Goal: Information Seeking & Learning: Learn about a topic

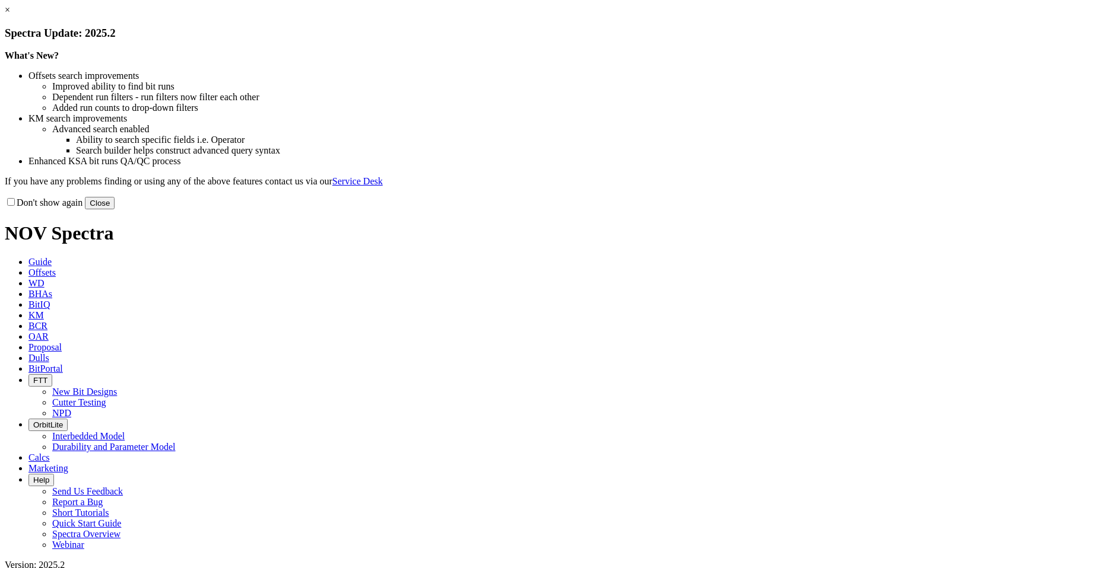
click at [115, 209] on button "Close" at bounding box center [100, 203] width 30 height 12
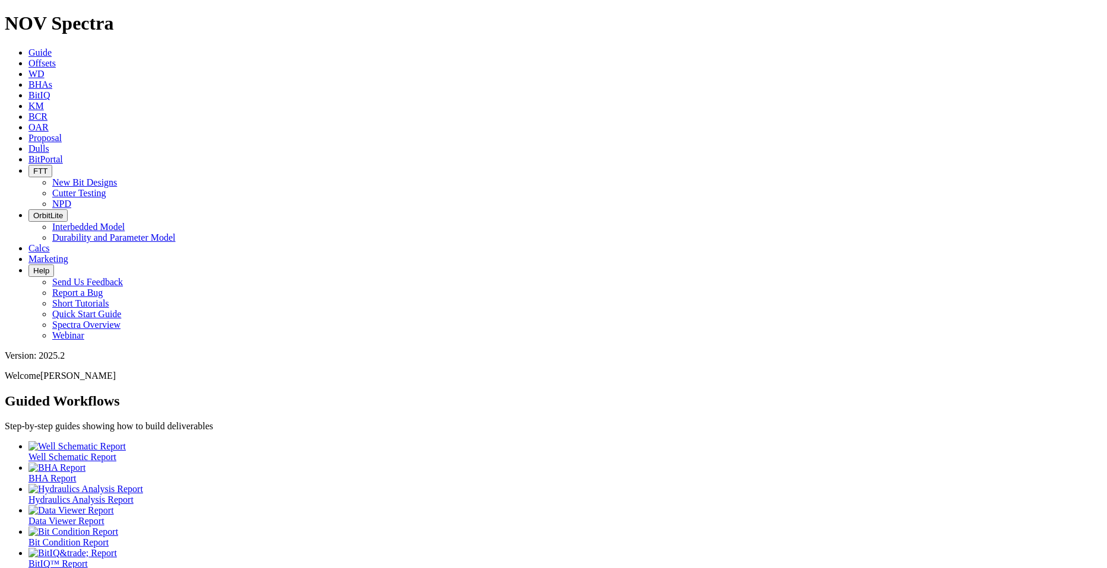
click at [56, 58] on span "Offsets" at bounding box center [41, 63] width 27 height 10
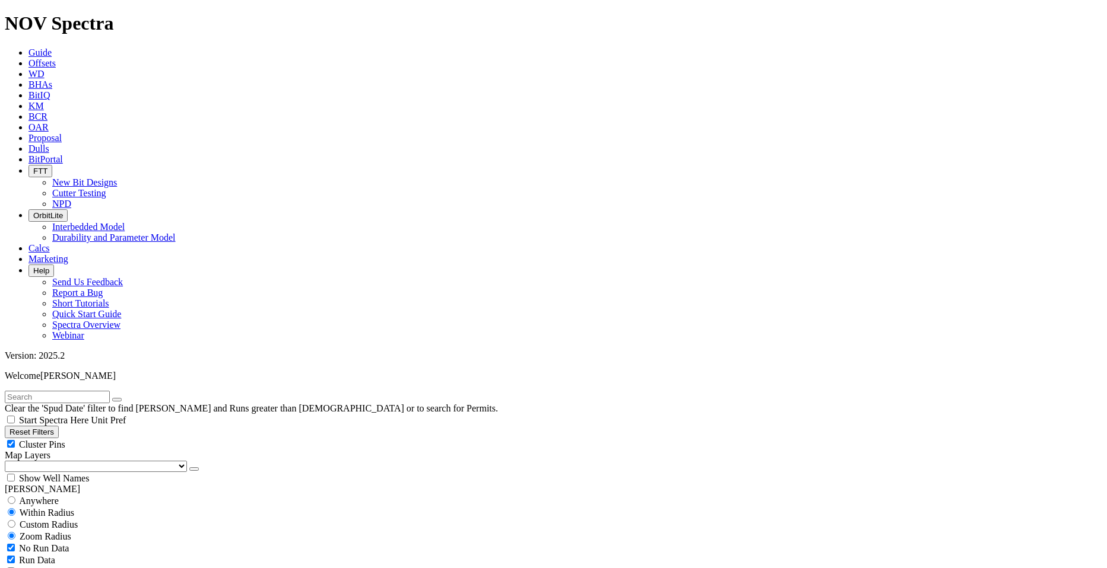
scroll to position [62219, 0]
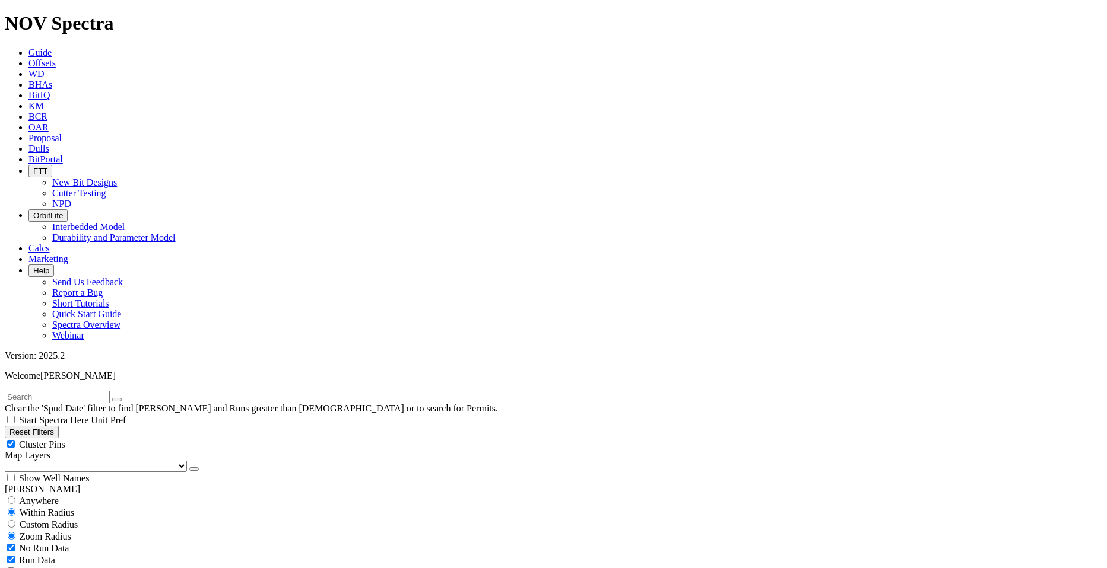
type input "[DATE]"
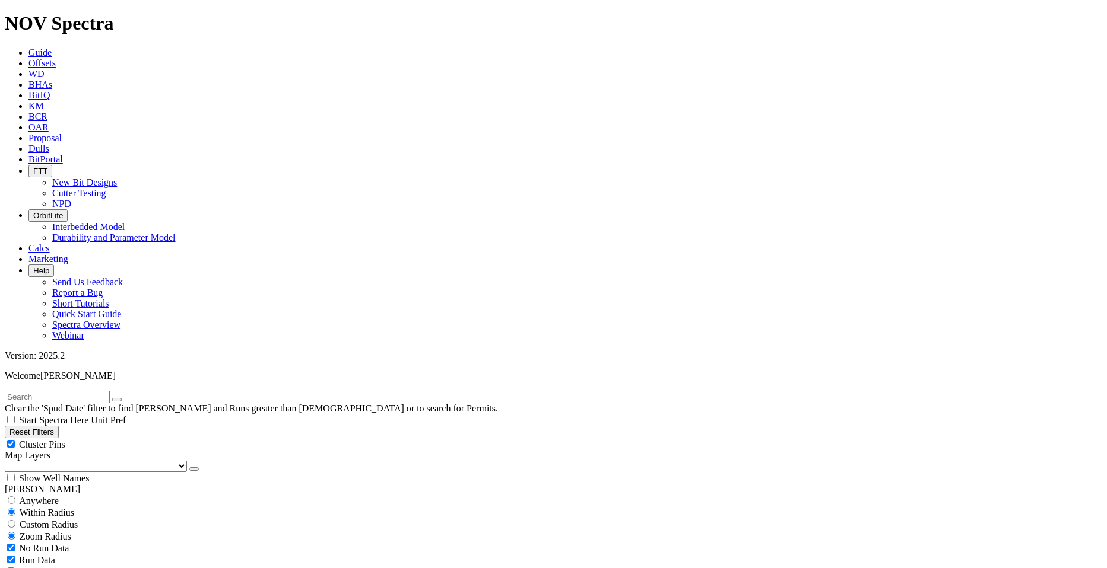
click at [65, 440] on span "Cluster Pins" at bounding box center [42, 445] width 46 height 10
checkbox input "false"
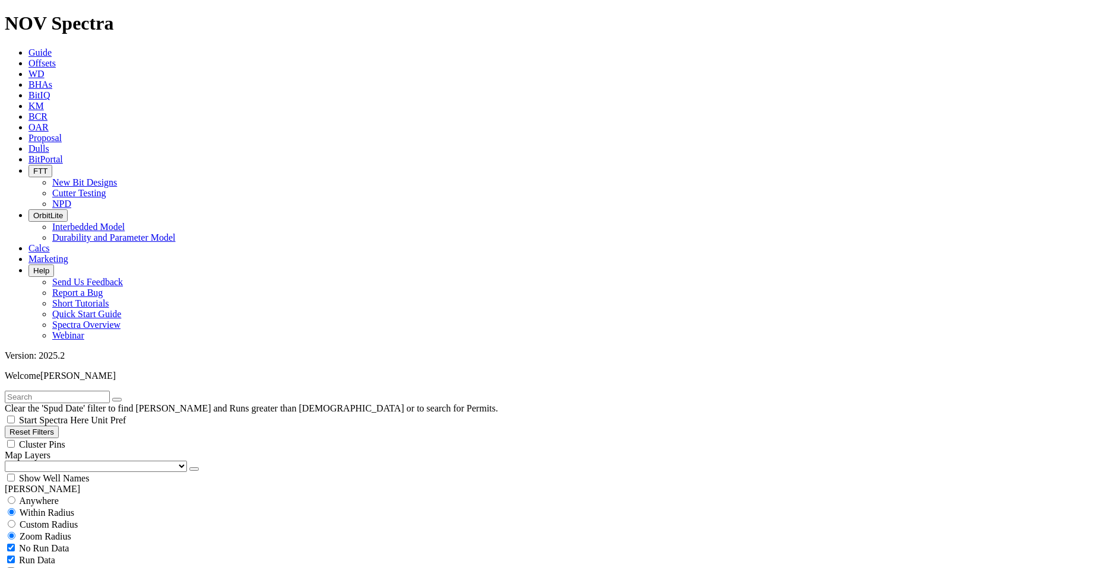
select select
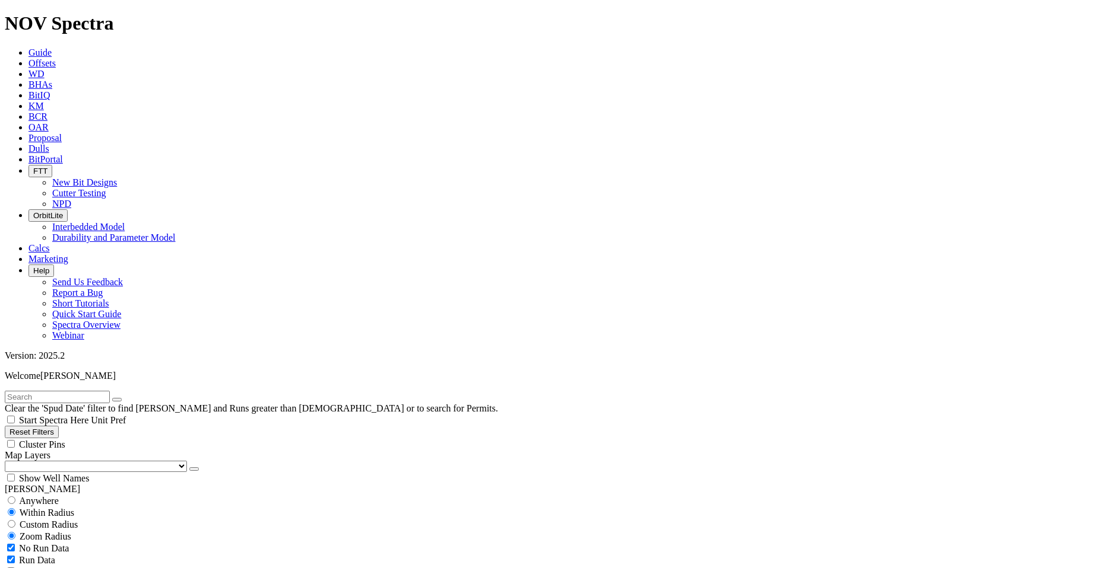
scroll to position [179960, 0]
